Goal: Information Seeking & Learning: Learn about a topic

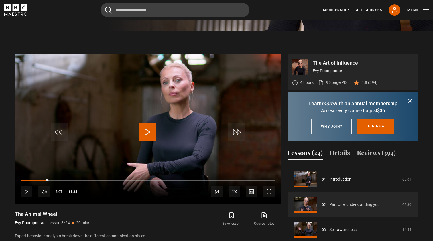
scroll to position [21, 0]
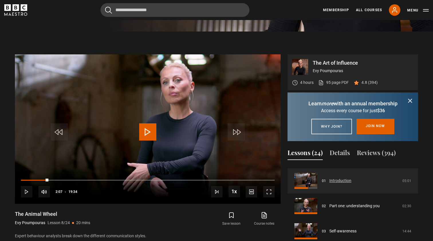
click at [334, 184] on link "Introduction" at bounding box center [341, 181] width 22 height 6
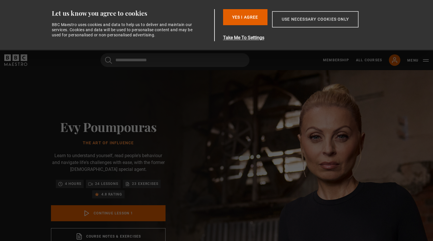
click at [309, 19] on button "Use necessary cookies only" at bounding box center [315, 19] width 87 height 16
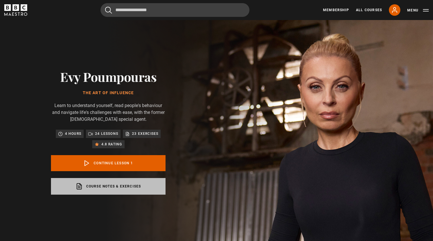
click at [109, 189] on link "Course notes & exercises opens in a new tab" at bounding box center [108, 186] width 115 height 17
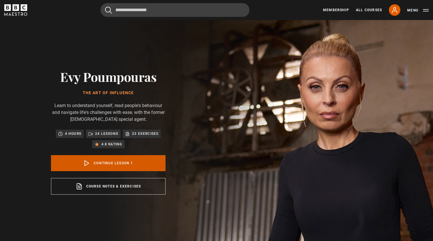
click at [111, 163] on link "Continue lesson 1" at bounding box center [108, 163] width 115 height 16
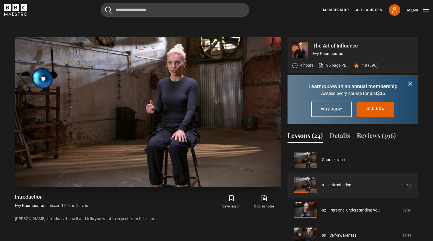
scroll to position [244, 0]
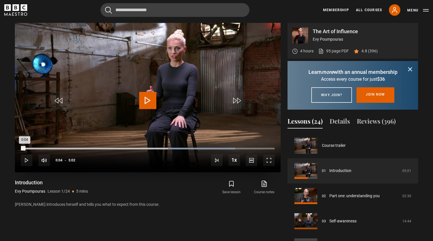
click at [24, 149] on div "Loaded : 84.44% 0:04 0:04" at bounding box center [148, 149] width 254 height 2
drag, startPoint x: 24, startPoint y: 149, endPoint x: 16, endPoint y: 149, distance: 8.0
click at [15, 149] on div "10s Skip Back 10 seconds Play 10s Skip Forward 10 seconds Loaded : 9.90% 0:02 0…" at bounding box center [148, 157] width 266 height 32
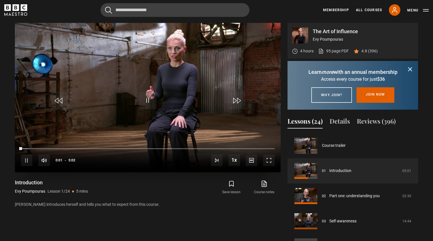
click at [26, 160] on span "Video Player" at bounding box center [26, 160] width 11 height 11
click at [148, 99] on span "Video Player" at bounding box center [147, 100] width 17 height 17
click at [269, 161] on span "Video Player" at bounding box center [268, 160] width 11 height 11
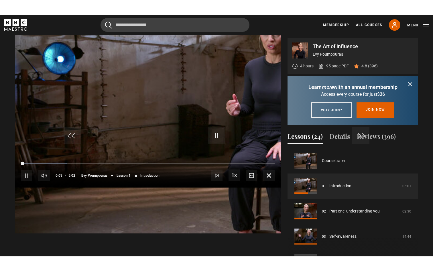
scroll to position [0, 0]
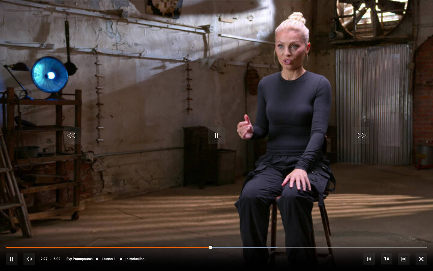
click at [433, 202] on video "Video Player" at bounding box center [216, 135] width 433 height 271
click at [218, 134] on span "Video Player" at bounding box center [216, 135] width 17 height 17
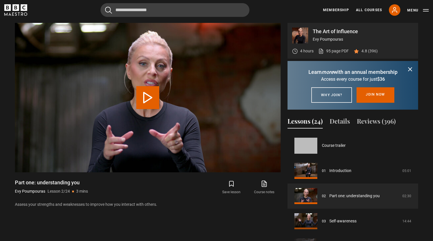
scroll to position [25, 0]
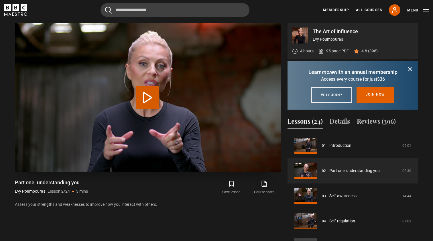
click at [238, 153] on video "Video Player" at bounding box center [148, 98] width 266 height 150
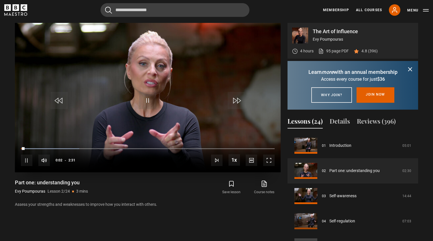
click at [30, 165] on span "Video Player" at bounding box center [26, 160] width 11 height 11
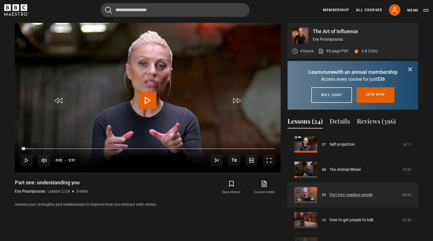
scroll to position [176, 0]
